Goal: Task Accomplishment & Management: Use online tool/utility

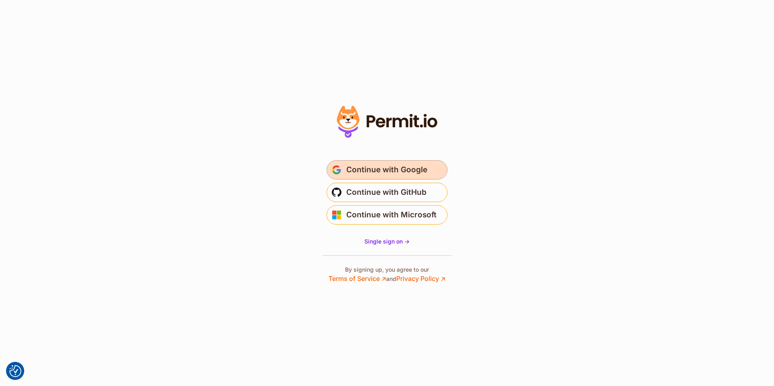
click at [402, 177] on button "Continue with Google" at bounding box center [386, 169] width 121 height 19
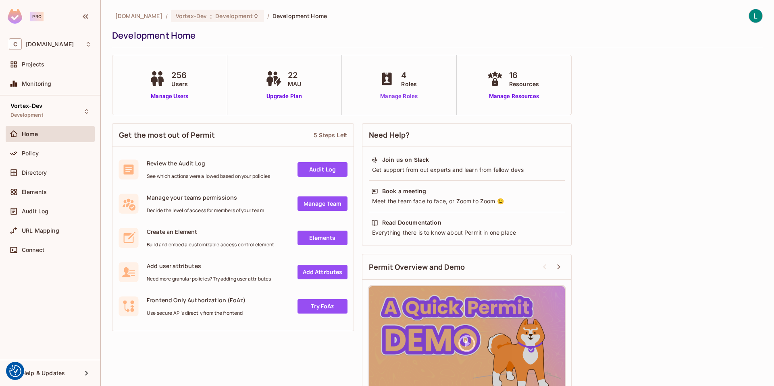
click at [402, 98] on link "Manage Roles" at bounding box center [399, 96] width 44 height 8
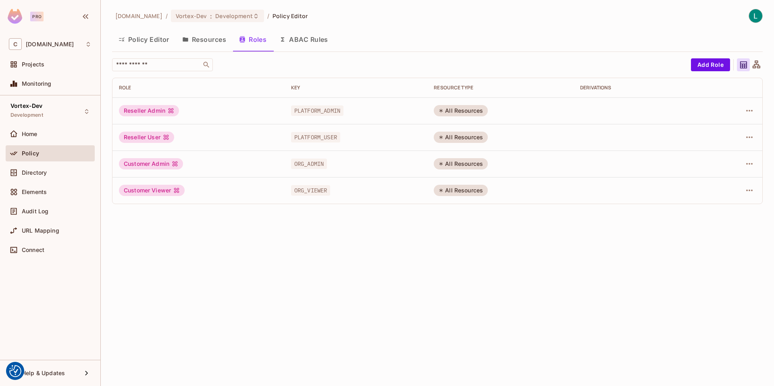
click at [208, 44] on button "Resources" at bounding box center [204, 39] width 57 height 20
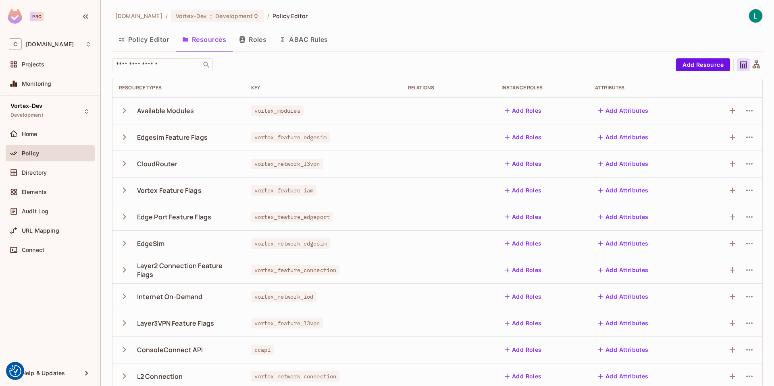
click at [143, 44] on button "Policy Editor" at bounding box center [144, 39] width 64 height 20
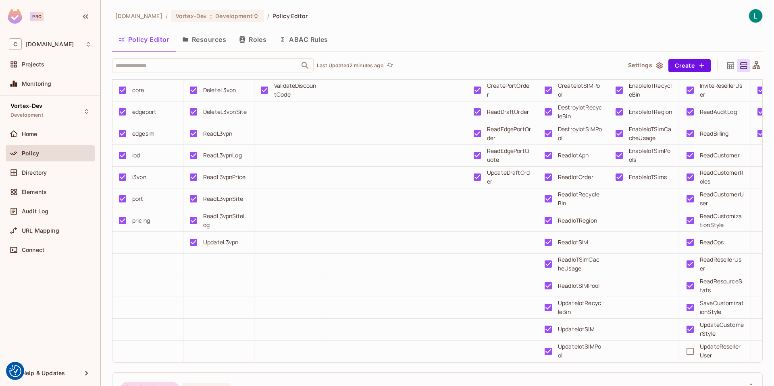
scroll to position [928, 0]
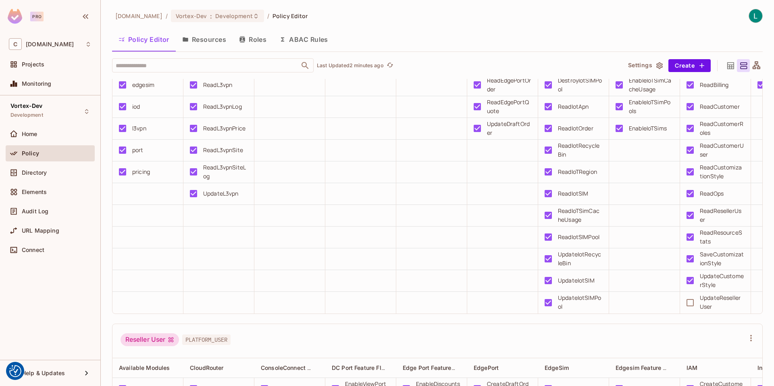
click at [541, 29] on div "[DOMAIN_NAME] / Vortex-Dev : Development / Policy Editor Policy Editor Resource…" at bounding box center [437, 198] width 650 height 378
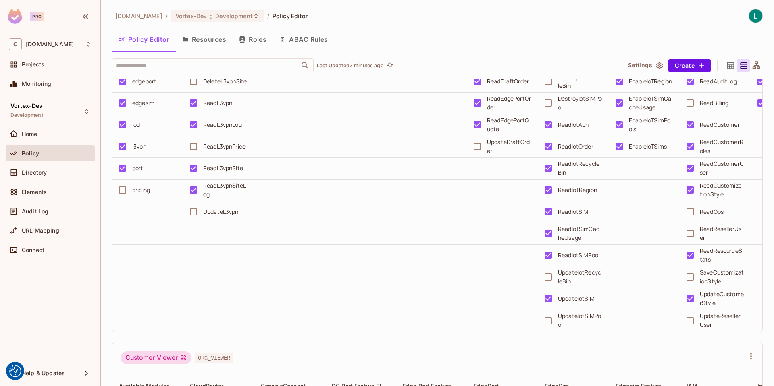
scroll to position [0, 0]
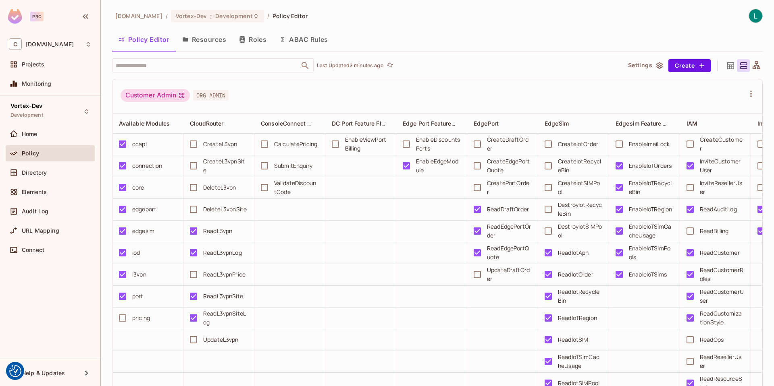
click at [656, 41] on div "Policy Editor Resources Roles ABAC Rules" at bounding box center [437, 39] width 650 height 20
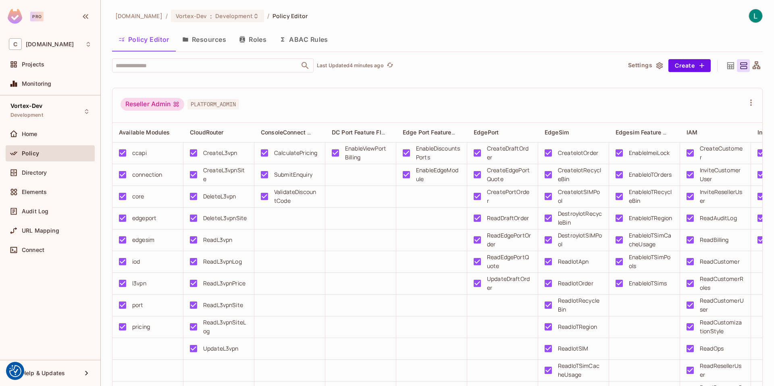
scroll to position [870, 0]
